Goal: Task Accomplishment & Management: Use online tool/utility

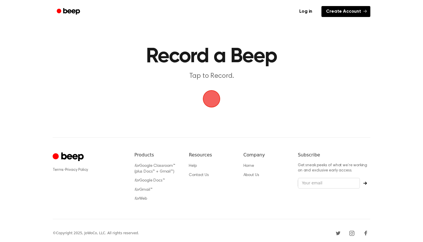
click at [337, 11] on link "Create Account" at bounding box center [345, 11] width 49 height 11
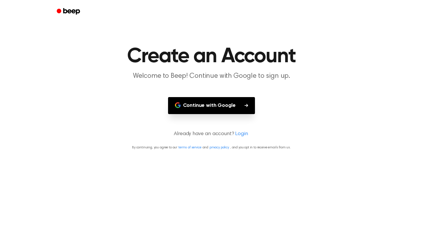
click at [215, 107] on button "Continue with Google" at bounding box center [211, 105] width 87 height 17
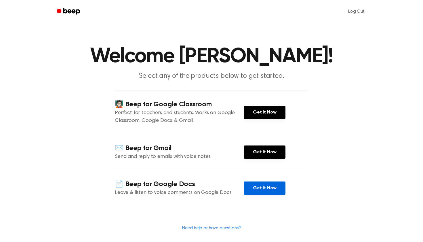
click at [266, 188] on link "Get It Now" at bounding box center [265, 187] width 42 height 13
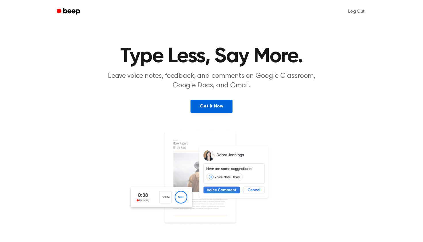
click at [210, 109] on link "Get It Now" at bounding box center [211, 105] width 42 height 13
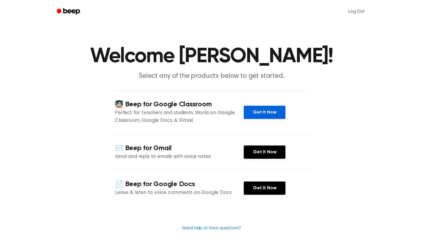
click at [263, 110] on link "Get It Now" at bounding box center [265, 112] width 42 height 13
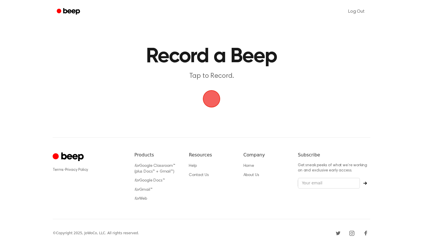
click at [212, 99] on span "button" at bounding box center [212, 99] width 24 height 24
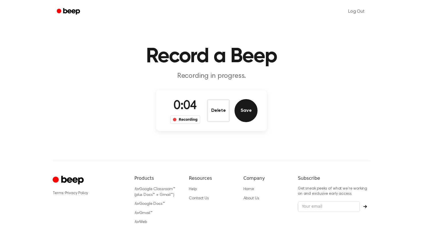
click at [242, 109] on button "Save" at bounding box center [245, 110] width 23 height 23
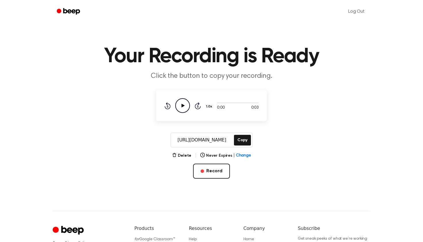
click at [181, 105] on icon "Play Audio" at bounding box center [182, 105] width 15 height 15
click at [185, 106] on icon "Pause Audio" at bounding box center [182, 105] width 15 height 15
click at [241, 140] on button "Copy" at bounding box center [242, 140] width 17 height 11
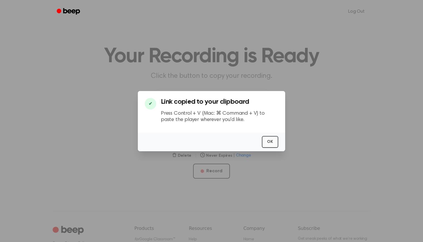
click at [271, 142] on button "OK" at bounding box center [270, 142] width 16 height 12
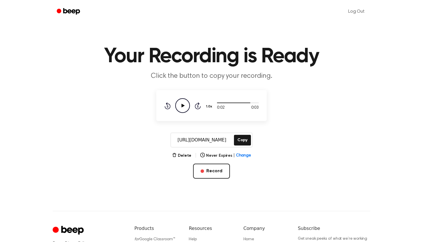
click at [208, 140] on input "https://beep.audio/3PxEfsC" at bounding box center [202, 140] width 62 height 14
click at [200, 141] on input "https://beep.audio/3PxEfsC" at bounding box center [202, 140] width 62 height 14
click at [201, 140] on input "https://beep.audio/3PxEfsC" at bounding box center [202, 140] width 62 height 14
